Goal: Task Accomplishment & Management: Use online tool/utility

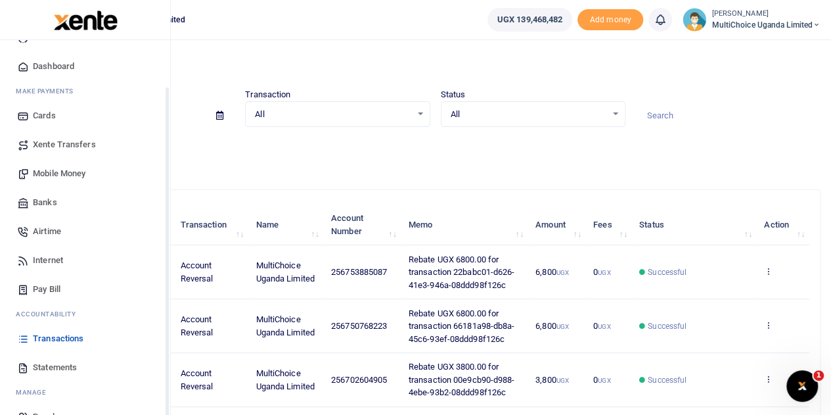
scroll to position [54, 0]
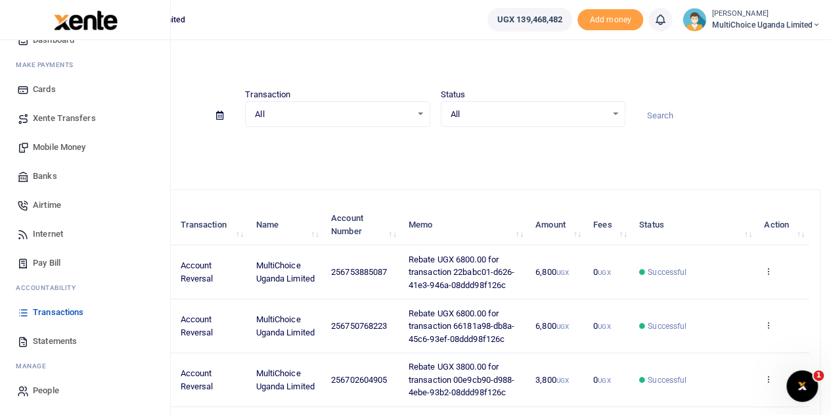
click at [67, 141] on span "Mobile Money" at bounding box center [59, 147] width 53 height 13
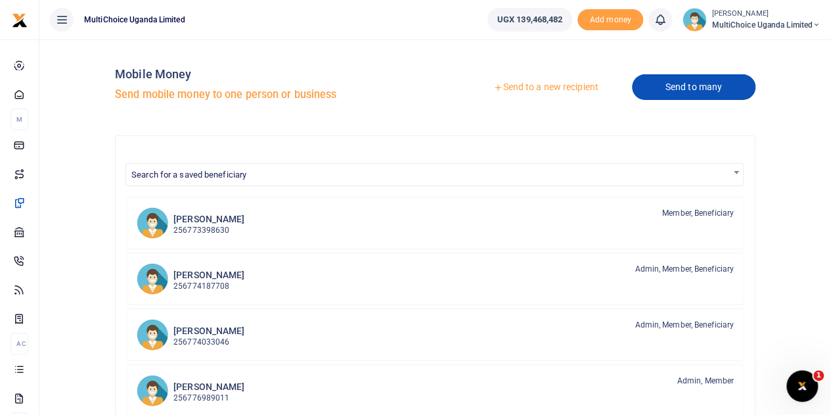
click at [712, 95] on link "Send to many" at bounding box center [694, 87] width 124 height 26
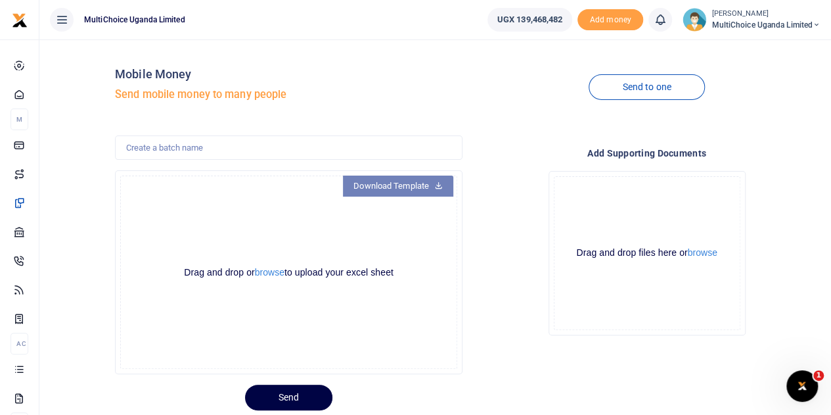
click at [401, 183] on link "Download Template" at bounding box center [398, 185] width 110 height 21
click at [275, 275] on button "browse" at bounding box center [270, 272] width 30 height 10
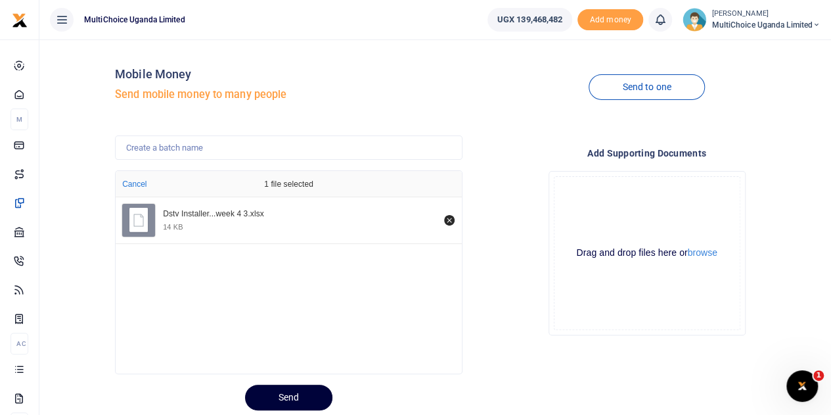
click at [296, 388] on button "Send" at bounding box center [288, 397] width 87 height 26
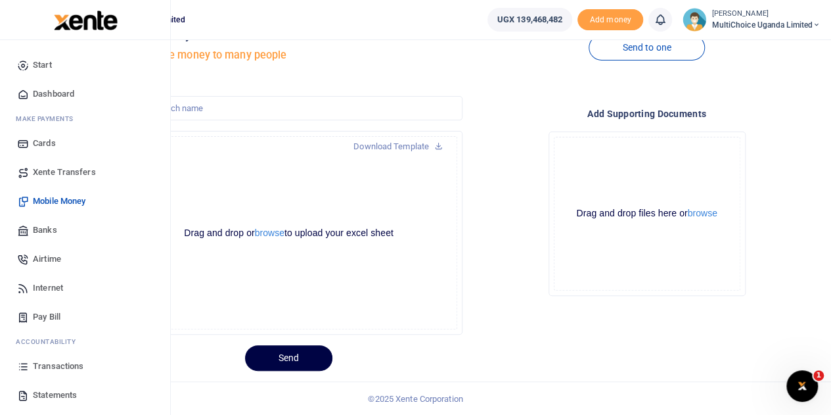
click at [45, 366] on span "Transactions" at bounding box center [58, 365] width 51 height 13
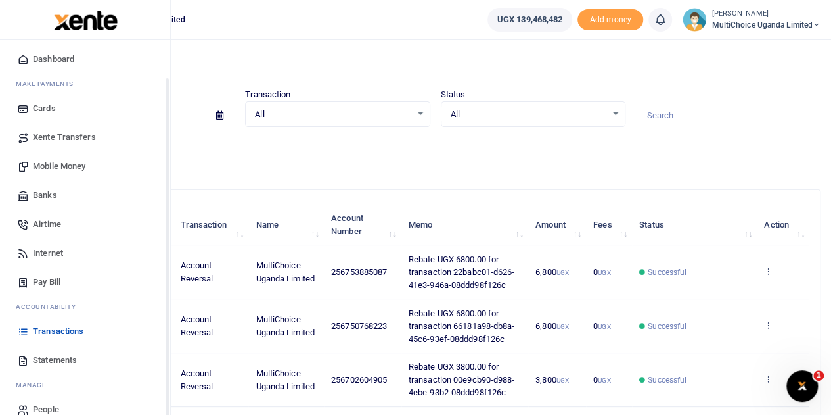
scroll to position [54, 0]
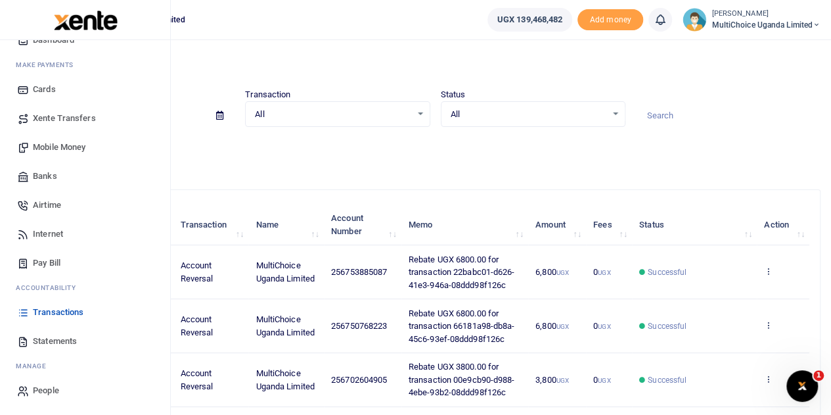
click at [68, 146] on span "Mobile Money" at bounding box center [59, 147] width 53 height 13
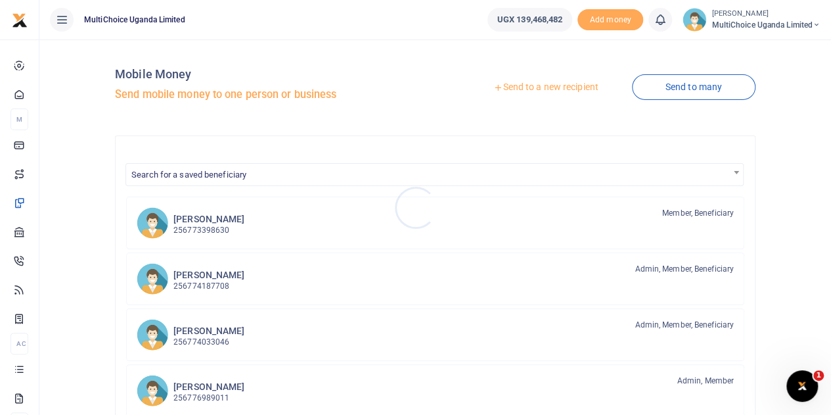
click at [685, 84] on div at bounding box center [415, 207] width 831 height 415
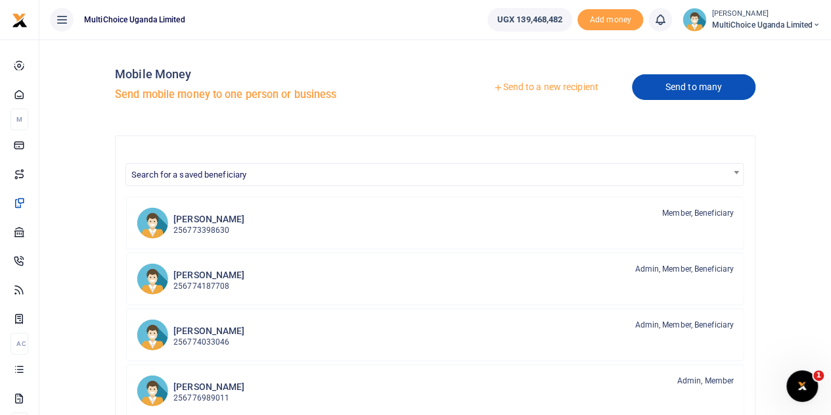
click at [692, 91] on link "Send to many" at bounding box center [694, 87] width 124 height 26
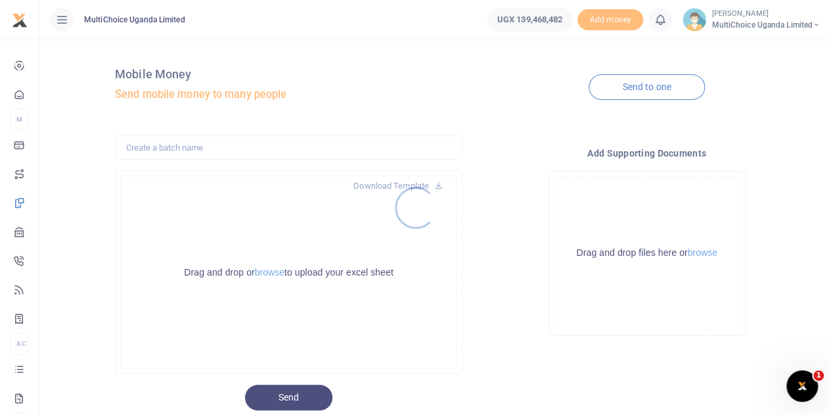
click at [276, 273] on div at bounding box center [415, 207] width 831 height 415
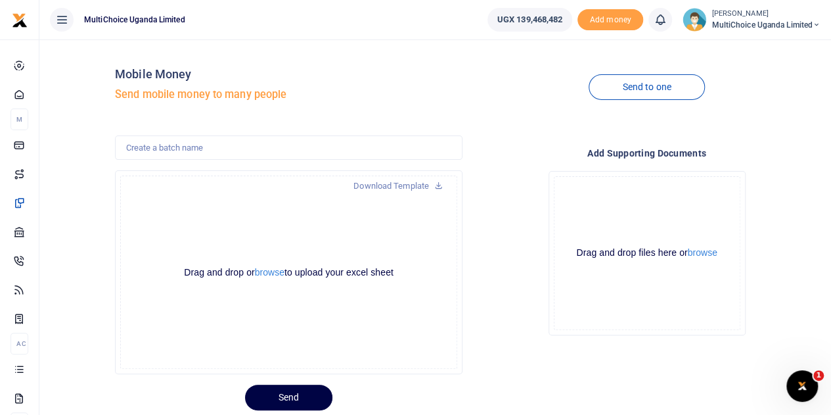
click at [273, 273] on div at bounding box center [415, 207] width 831 height 415
click at [271, 272] on button "browse" at bounding box center [270, 272] width 30 height 10
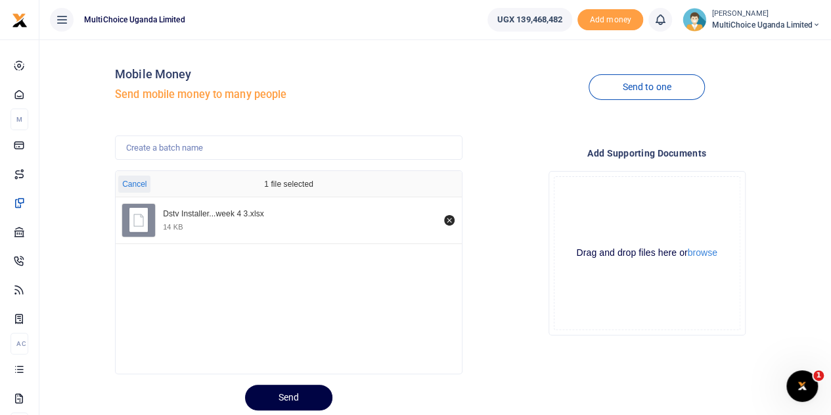
scroll to position [39, 0]
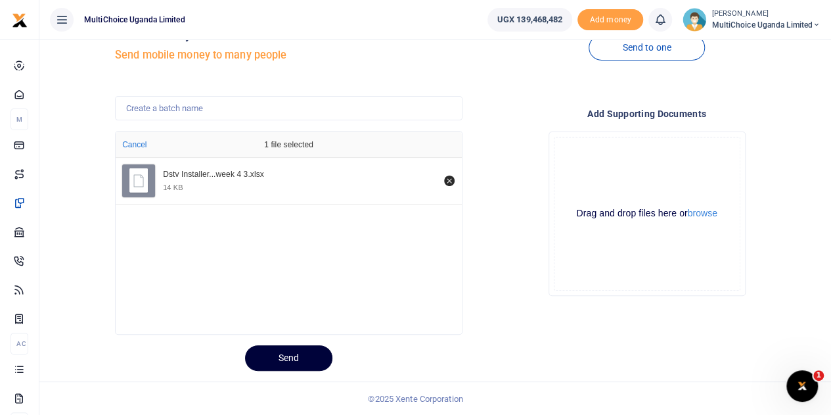
click at [286, 353] on button "Send" at bounding box center [288, 358] width 87 height 26
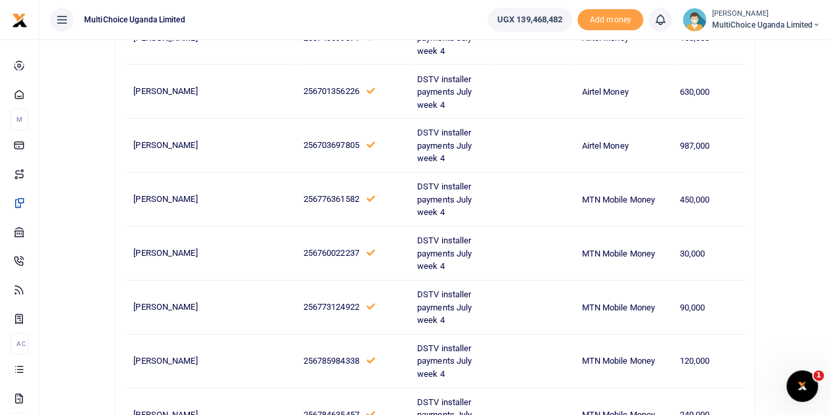
scroll to position [4117, 0]
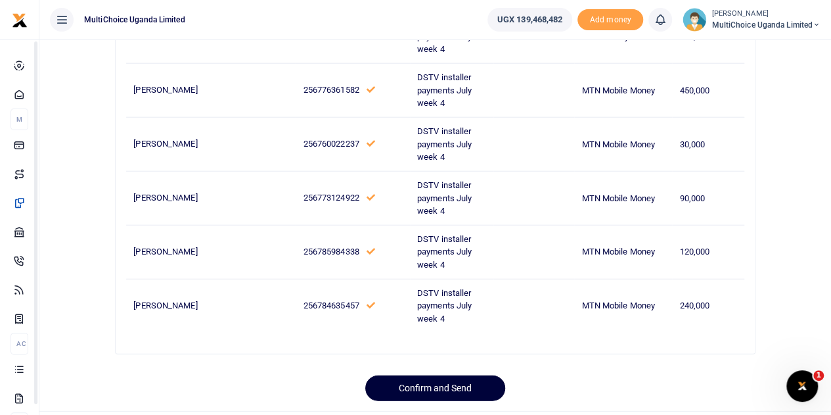
click at [415, 375] on button "Confirm and Send" at bounding box center [435, 388] width 140 height 26
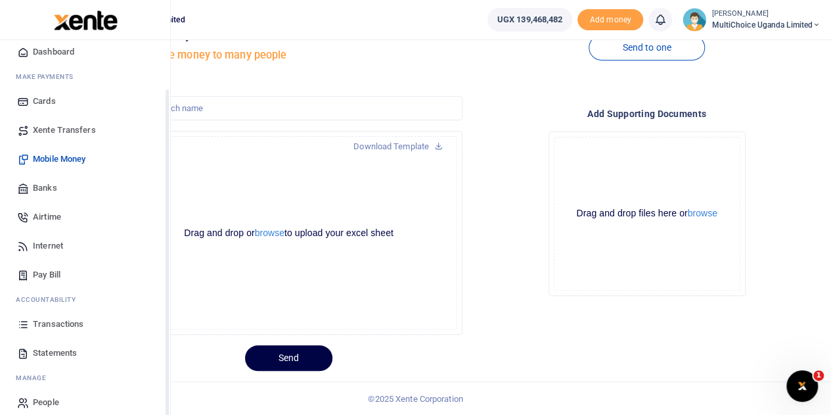
scroll to position [54, 0]
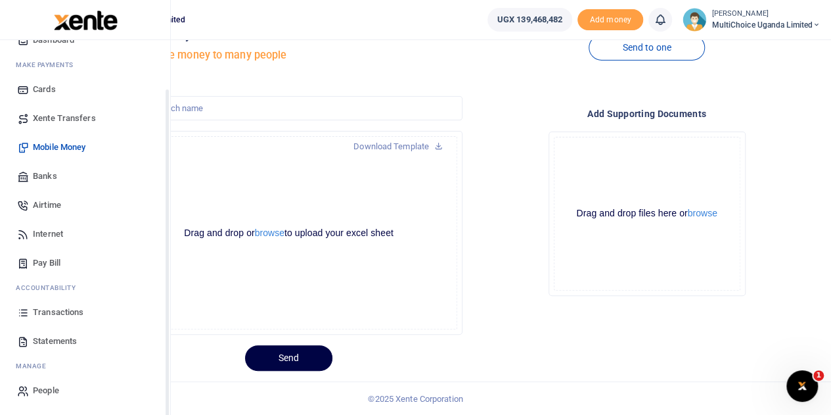
click at [32, 305] on link "Transactions" at bounding box center [85, 312] width 149 height 29
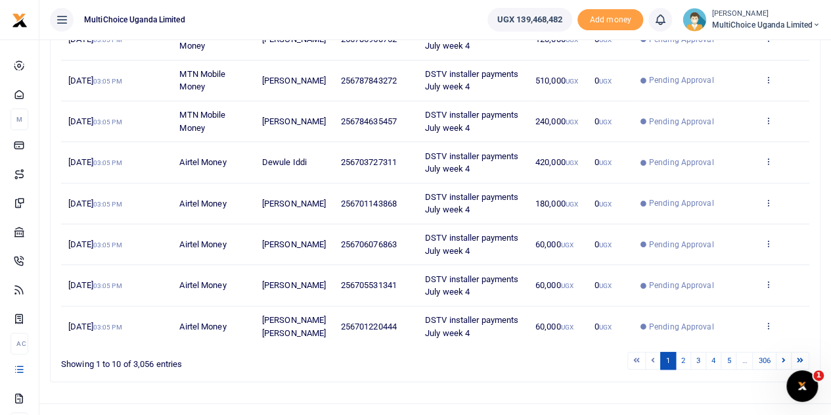
scroll to position [327, 0]
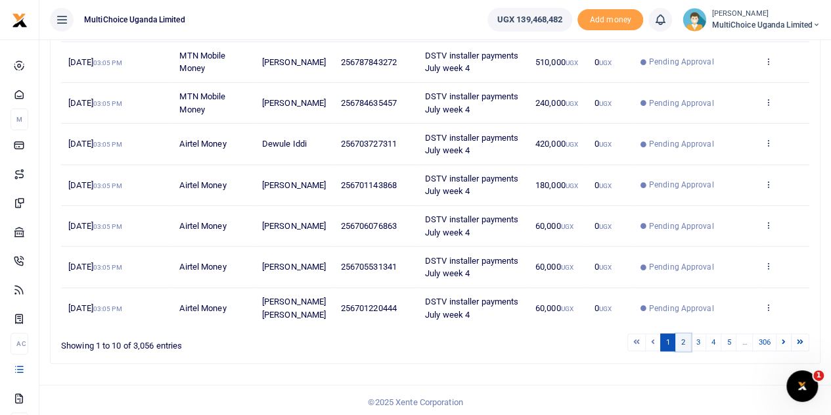
click at [686, 340] on link "2" at bounding box center [683, 342] width 16 height 18
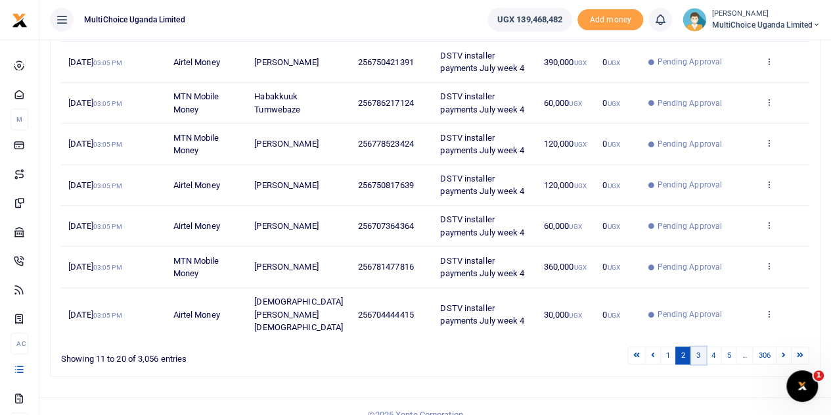
click at [696, 346] on link "3" at bounding box center [698, 355] width 16 height 18
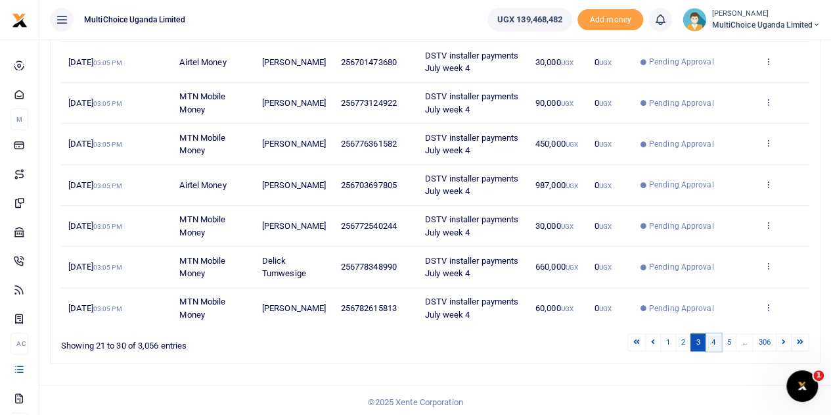
click at [718, 340] on link "4" at bounding box center [714, 342] width 16 height 18
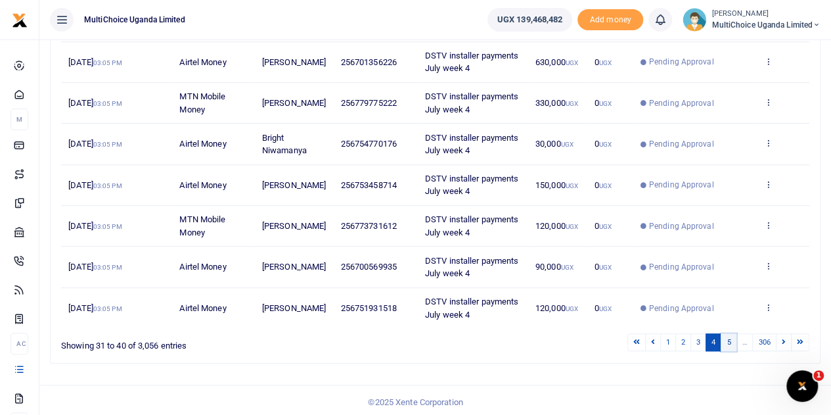
click at [733, 343] on link "5" at bounding box center [729, 342] width 16 height 18
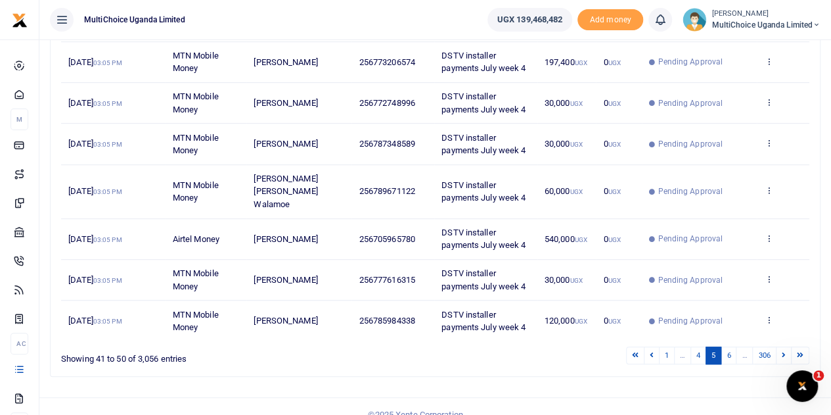
click at [733, 346] on link "6" at bounding box center [729, 355] width 16 height 18
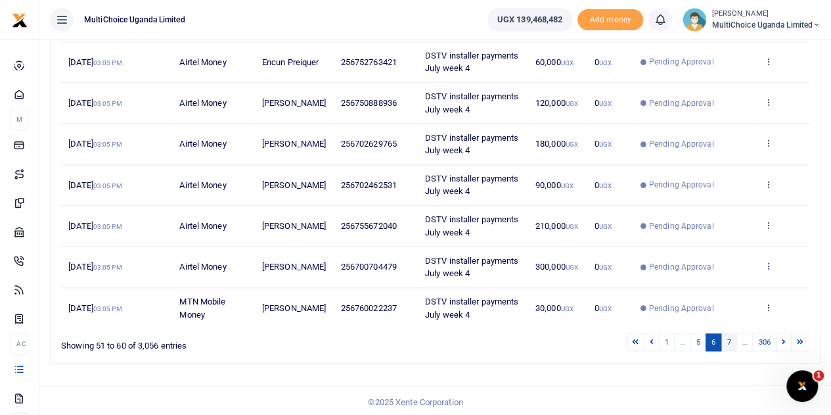
click at [731, 338] on link "7" at bounding box center [729, 342] width 16 height 18
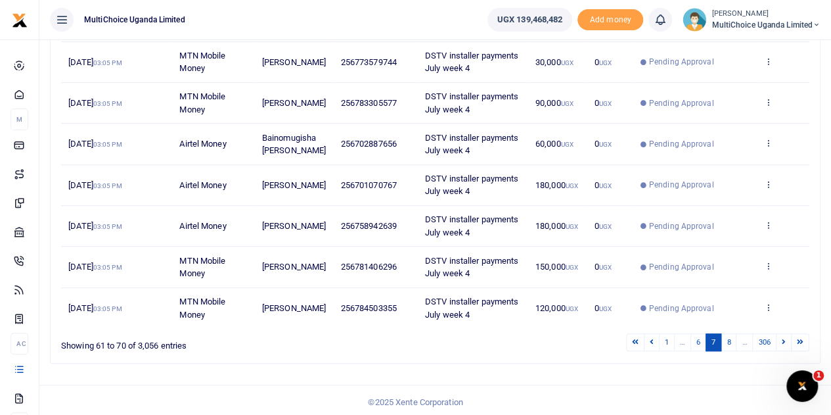
click at [730, 339] on link "8" at bounding box center [729, 342] width 16 height 18
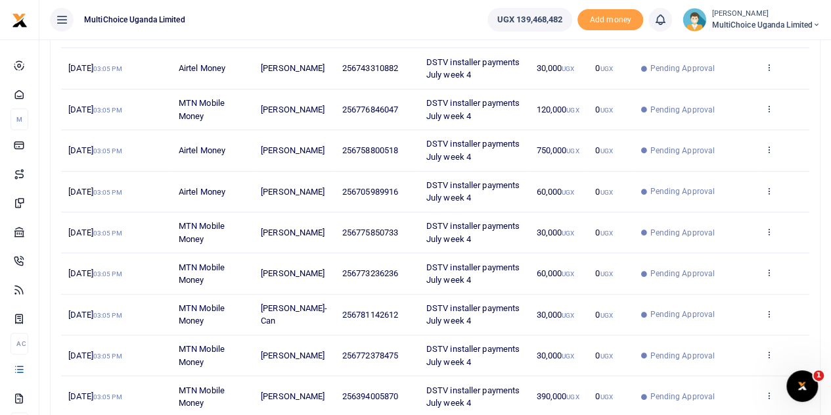
scroll to position [352, 0]
